Goal: Task Accomplishment & Management: Complete application form

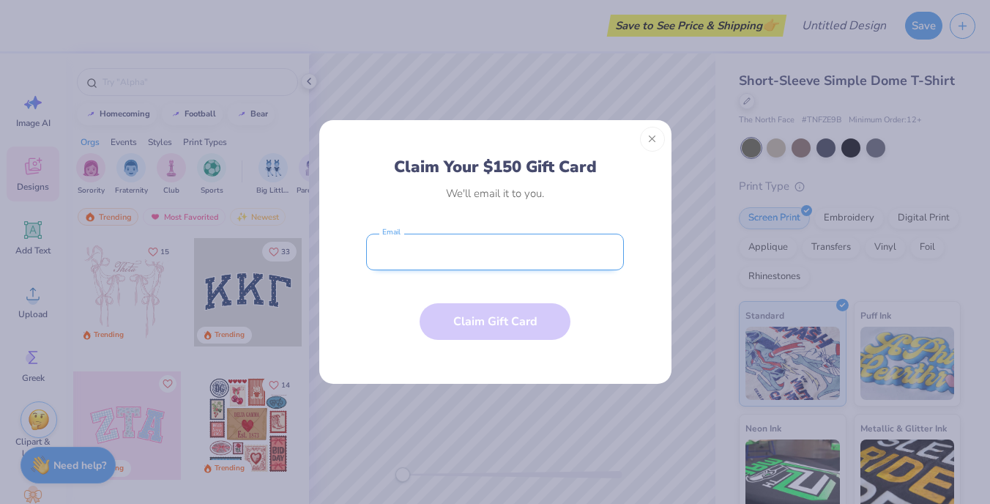
click at [538, 256] on input "email" at bounding box center [495, 252] width 258 height 37
type input "[PERSON_NAME][EMAIL_ADDRESS][PERSON_NAME][DOMAIN_NAME]"
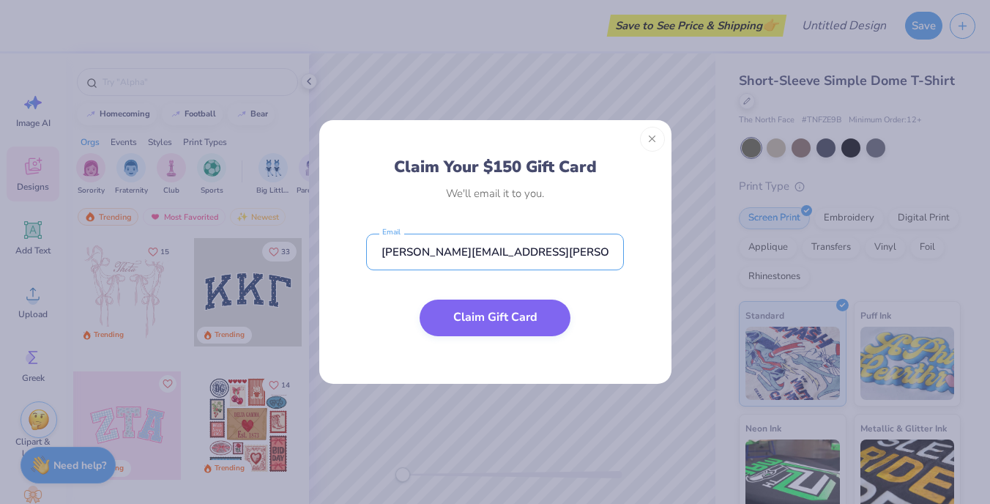
click at [478, 315] on button "Claim Gift Card" at bounding box center [495, 318] width 151 height 37
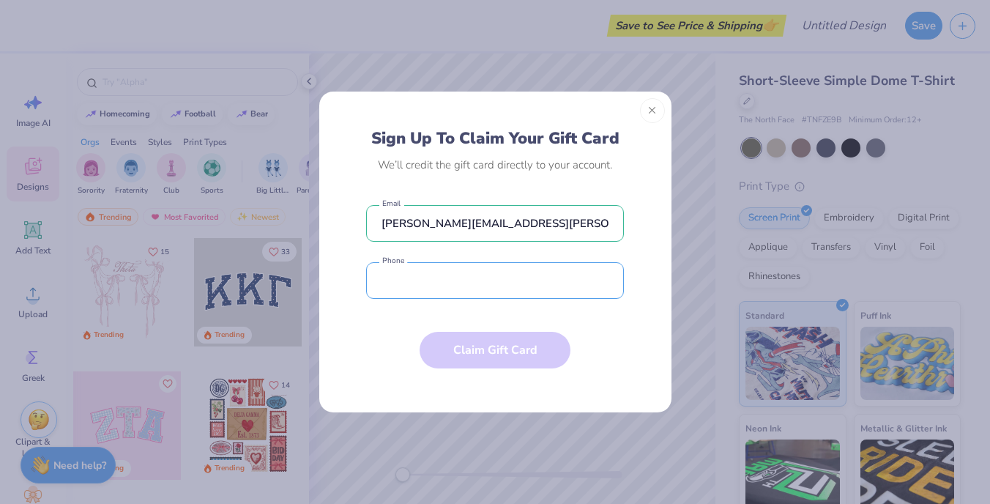
click at [475, 284] on input "tel" at bounding box center [495, 280] width 258 height 37
type input "0"
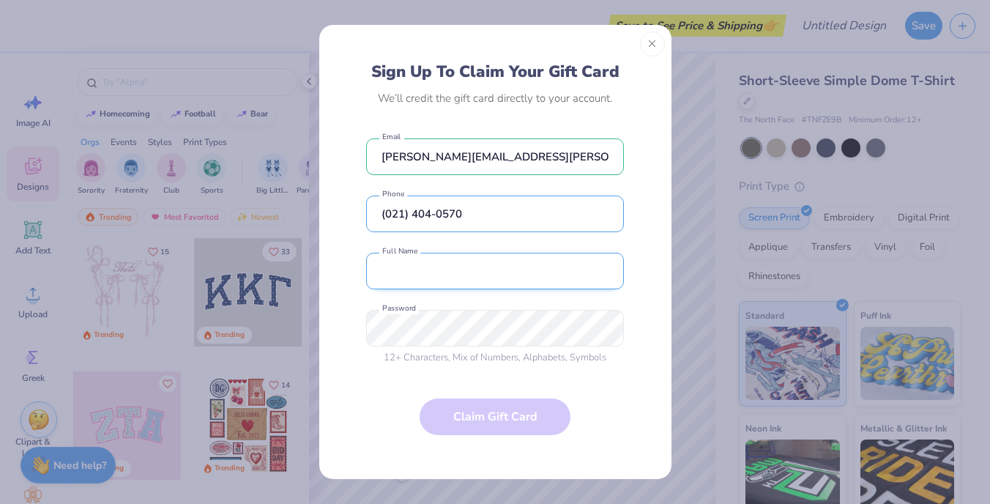
type input "(021) 404-0570"
click at [569, 270] on input "text" at bounding box center [495, 271] width 258 height 37
type input "[PERSON_NAME]"
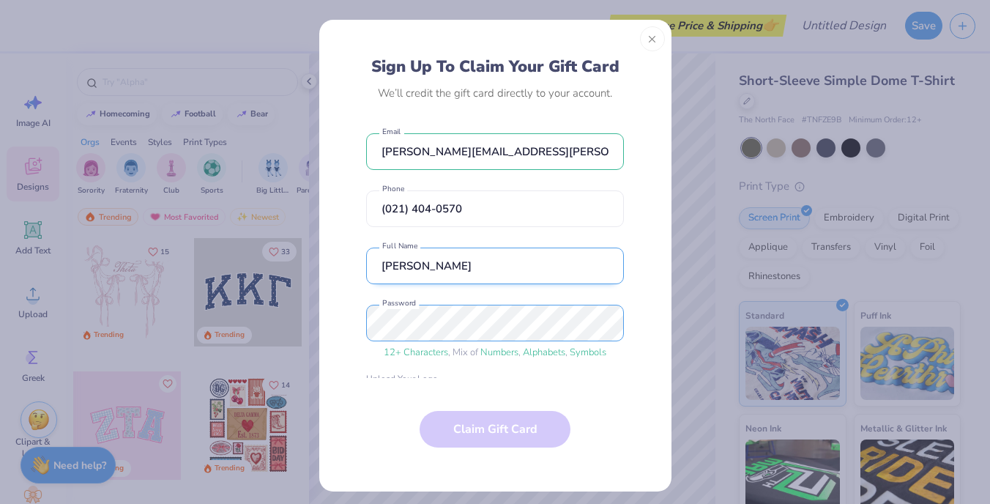
scroll to position [154, 0]
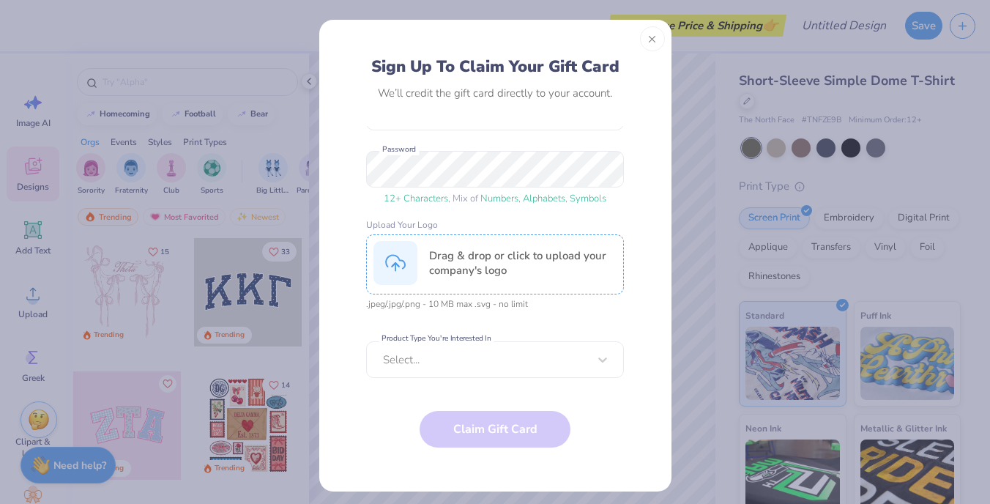
click at [500, 279] on div "Drag & drop or click to upload your company's logo" at bounding box center [495, 264] width 258 height 60
click at [502, 261] on div "Drag & drop or click to upload your company's logo" at bounding box center [523, 262] width 188 height 29
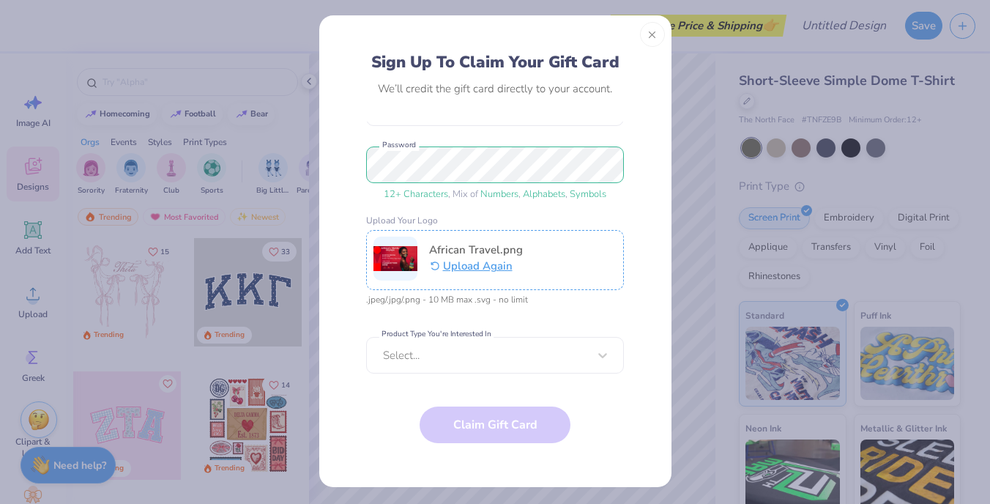
scroll to position [8, 0]
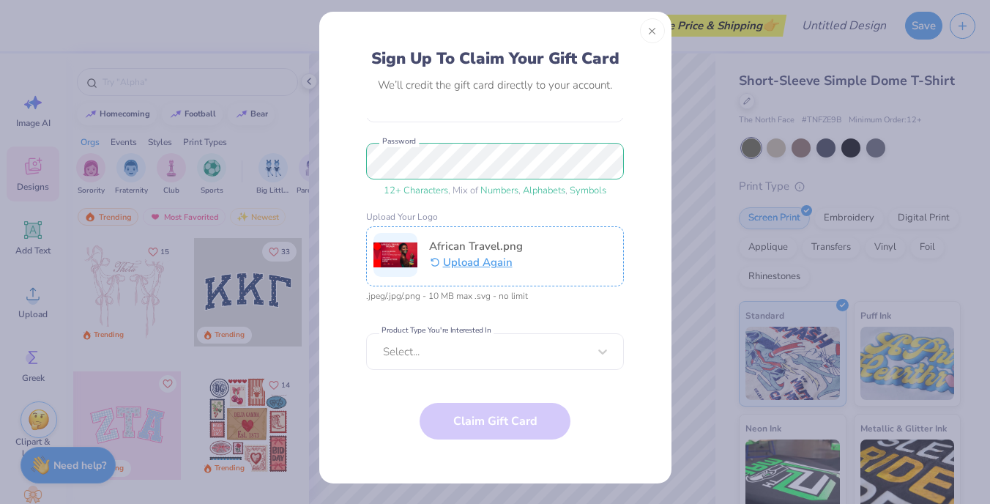
click at [487, 245] on span "African Travel.png" at bounding box center [476, 246] width 94 height 15
click at [469, 262] on button "Upload Again" at bounding box center [502, 259] width 147 height 18
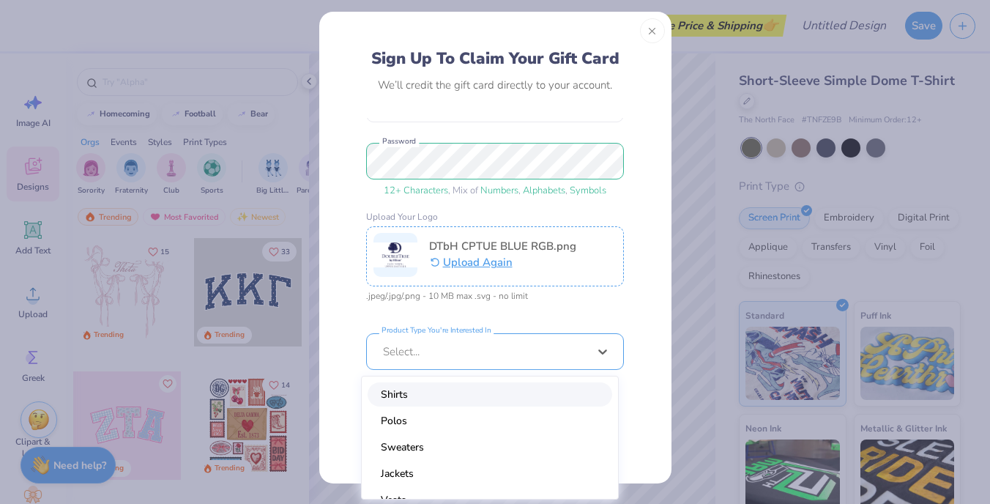
click at [502, 348] on div at bounding box center [485, 352] width 205 height 16
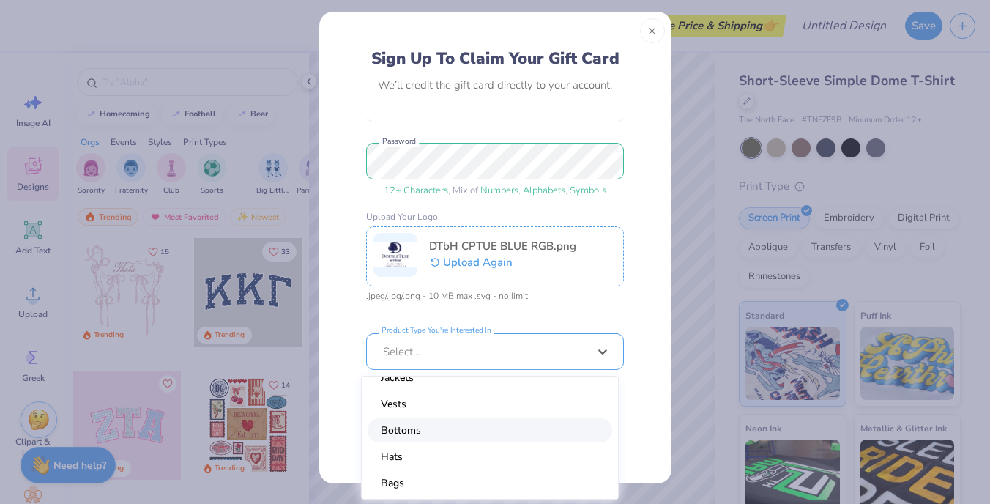
scroll to position [75, 0]
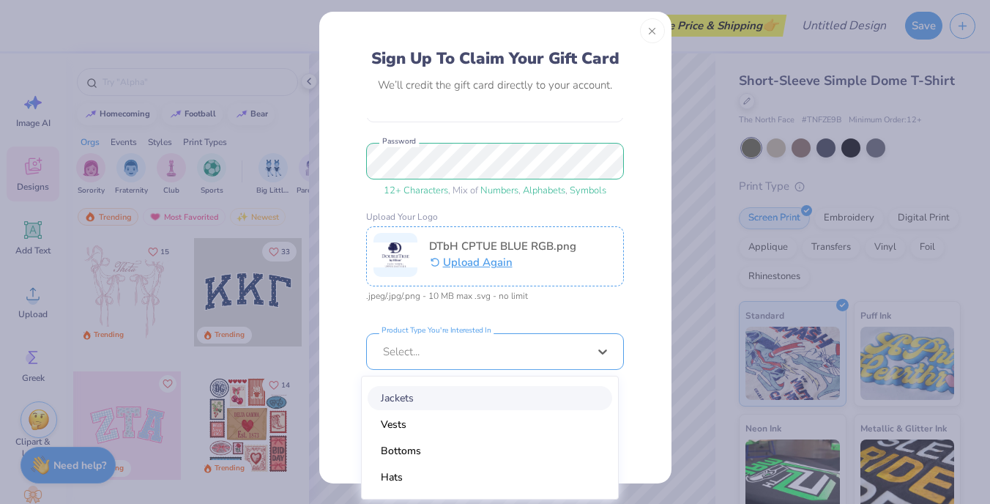
click at [385, 393] on div "Jackets" at bounding box center [490, 398] width 245 height 24
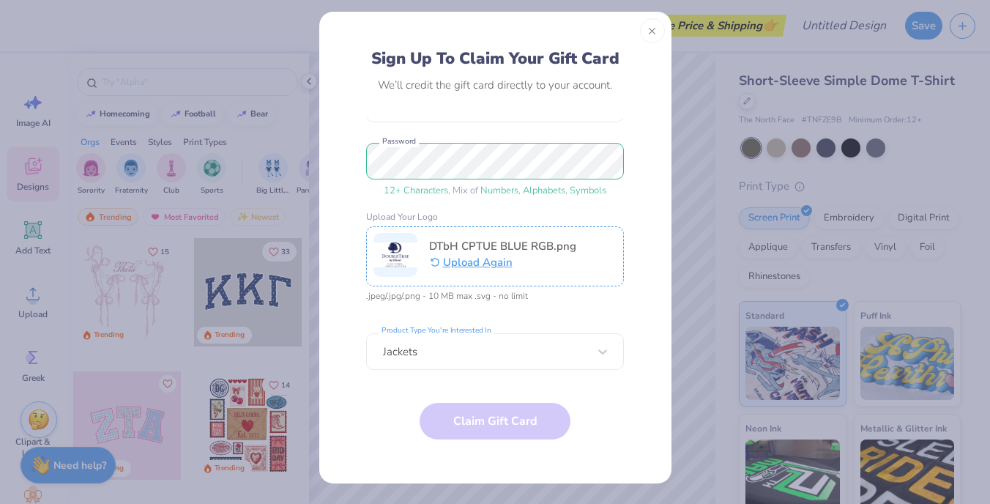
click at [478, 419] on form "[PERSON_NAME][EMAIL_ADDRESS][PERSON_NAME][DOMAIN_NAME] Email [PHONE_NUMBER] Pho…" at bounding box center [495, 292] width 258 height 349
click at [426, 363] on div "Jackets" at bounding box center [495, 351] width 258 height 37
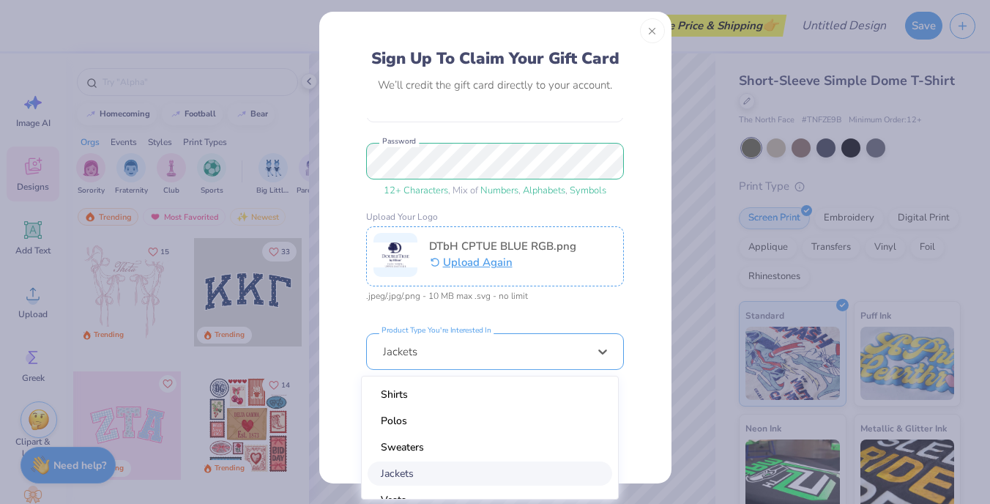
click at [393, 475] on div "Jackets" at bounding box center [490, 474] width 245 height 24
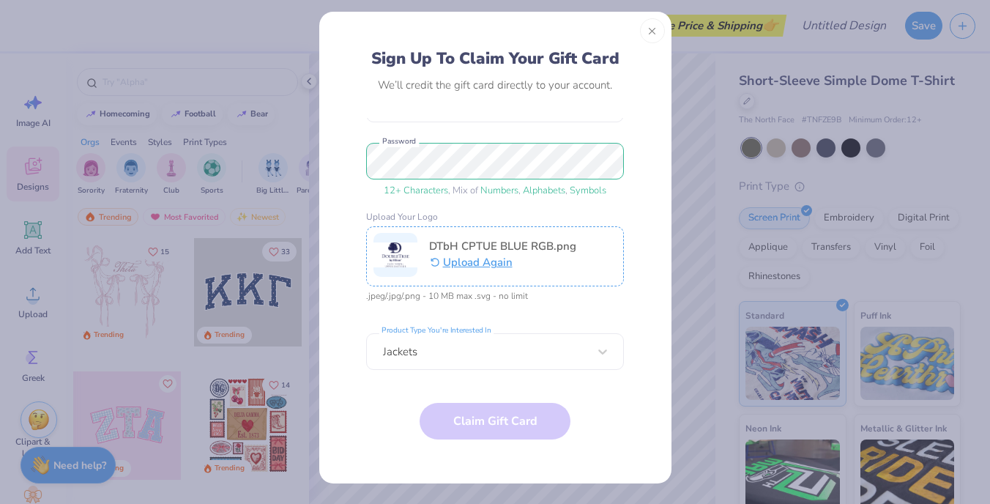
click at [634, 196] on div "Sign Up To Claim Your Gift Card We’ll credit the gift card directly to your acc…" at bounding box center [495, 257] width 319 height 419
click at [627, 363] on div "Sign Up To Claim Your Gift Card We’ll credit the gift card directly to your acc…" at bounding box center [495, 257] width 319 height 419
click at [505, 417] on form "[PERSON_NAME][EMAIL_ADDRESS][PERSON_NAME][DOMAIN_NAME] Email [PHONE_NUMBER] Pho…" at bounding box center [495, 292] width 258 height 349
click at [649, 27] on button "Close" at bounding box center [652, 30] width 25 height 25
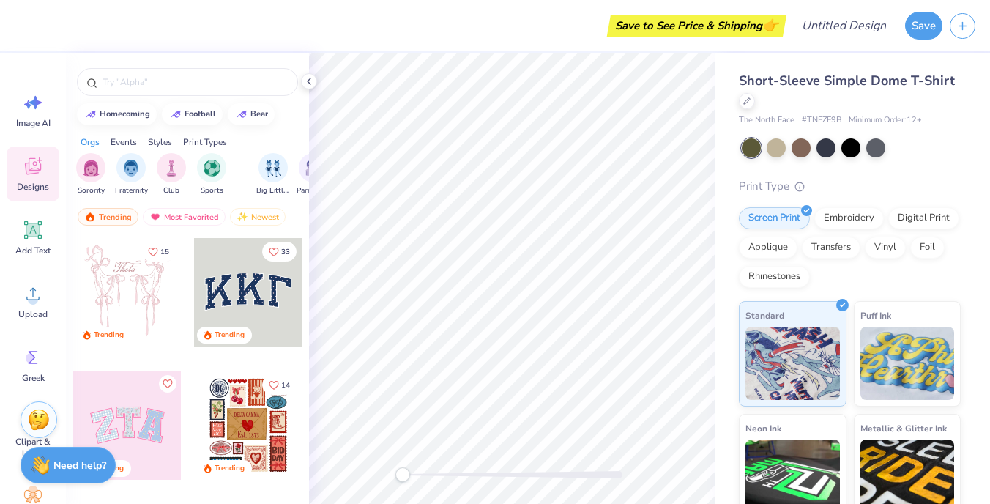
scroll to position [0, 0]
